Goal: Navigation & Orientation: Find specific page/section

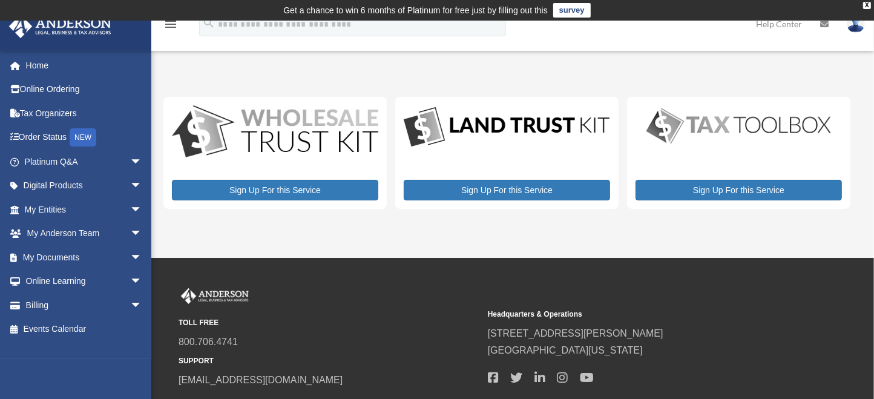
click at [659, 304] on div "Headquarters & Operations [STREET_ADDRESS][PERSON_NAME] [GEOGRAPHIC_DATA], [US_…" at bounding box center [638, 346] width 301 height 85
drag, startPoint x: 351, startPoint y: 68, endPoint x: 684, endPoint y: 266, distance: 387.7
click at [684, 266] on div "TOLL FREE 800.706.4741 SUPPORT [EMAIL_ADDRESS][DOMAIN_NAME] Headquarters & Oper…" at bounding box center [437, 349] width 874 height 182
click at [292, 314] on div "TOLL FREE 800.706.4741 SUPPORT [EMAIL_ADDRESS][DOMAIN_NAME]" at bounding box center [329, 338] width 301 height 101
click at [41, 64] on link "Home" at bounding box center [84, 65] width 152 height 24
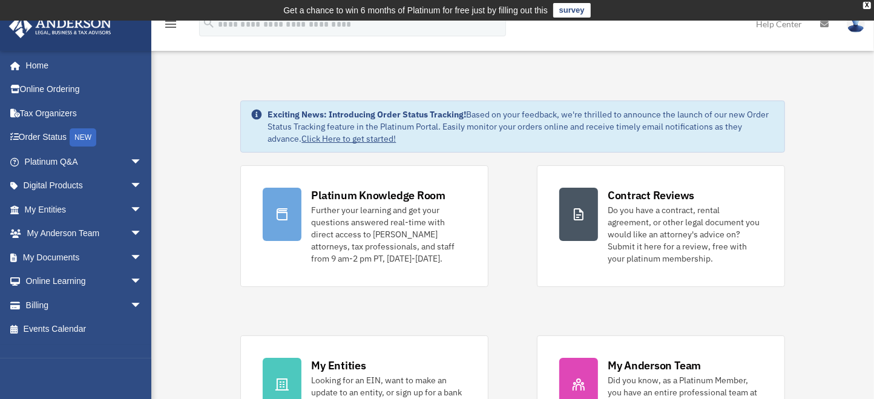
drag, startPoint x: 0, startPoint y: 0, endPoint x: 292, endPoint y: 70, distance: 300.6
